Goal: Task Accomplishment & Management: Use online tool/utility

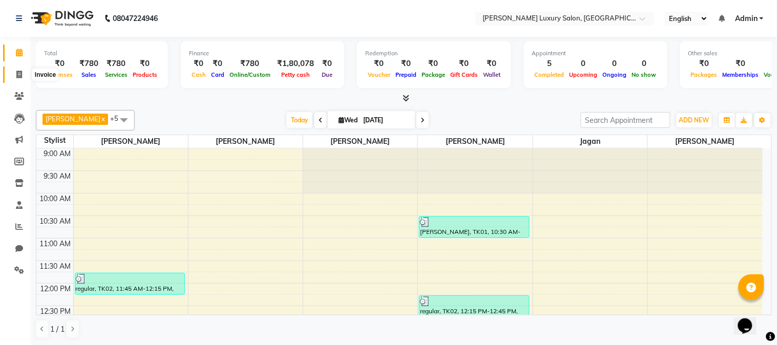
click at [13, 75] on span at bounding box center [19, 75] width 18 height 12
select select "7752"
select select "service"
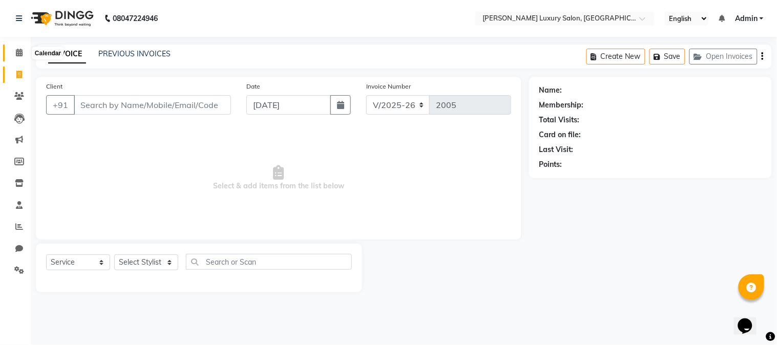
click at [18, 53] on icon at bounding box center [19, 53] width 7 height 8
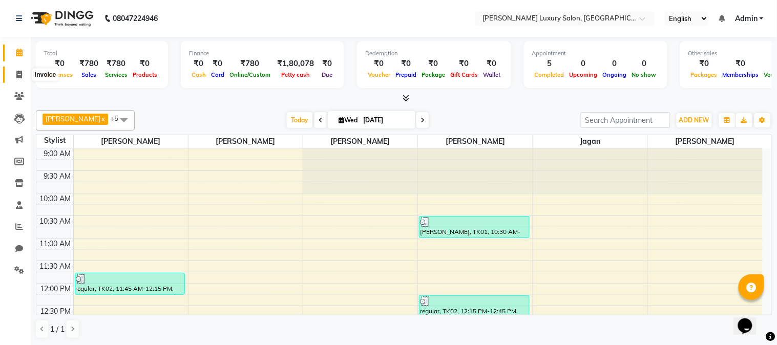
click at [17, 77] on icon at bounding box center [19, 75] width 6 height 8
select select "7752"
select select "service"
